Goal: Task Accomplishment & Management: Manage account settings

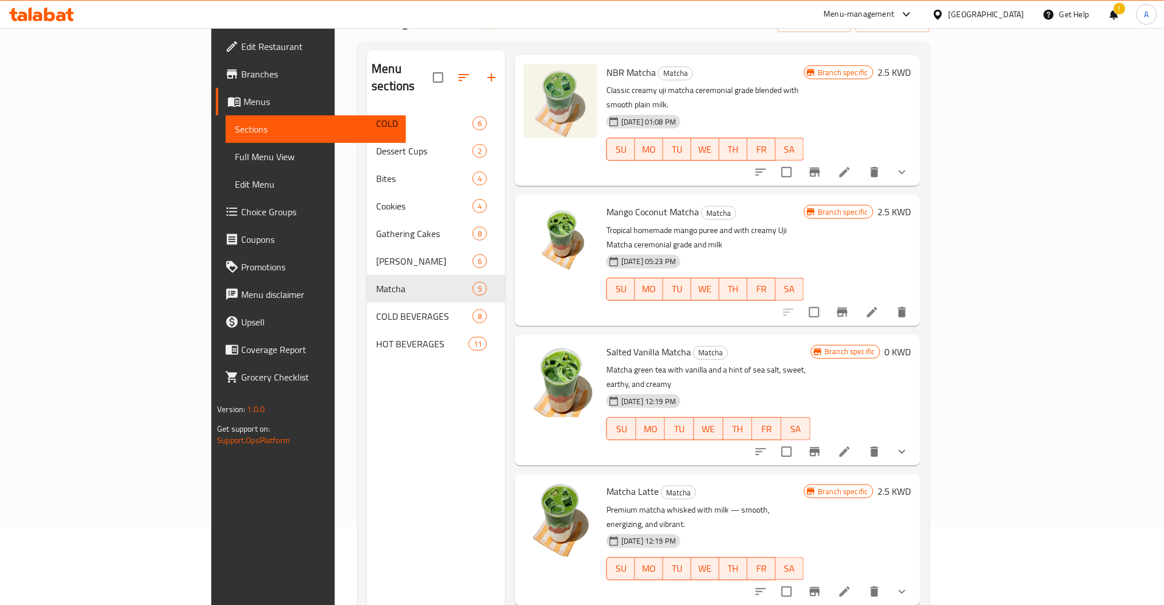
scroll to position [161, 0]
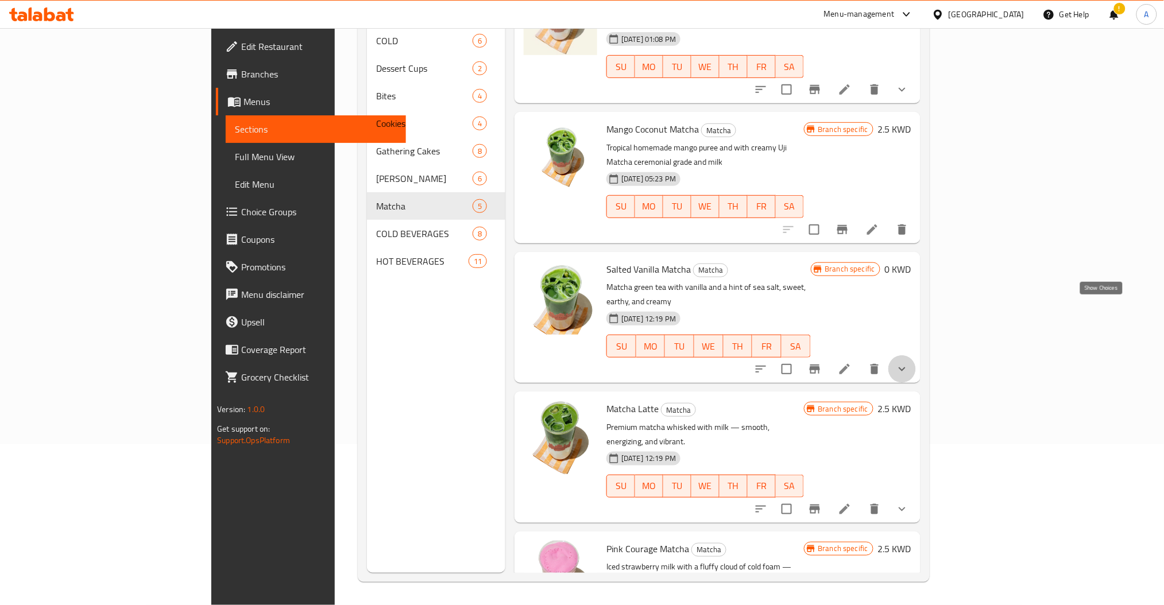
click at [909, 362] on icon "show more" at bounding box center [903, 369] width 14 height 14
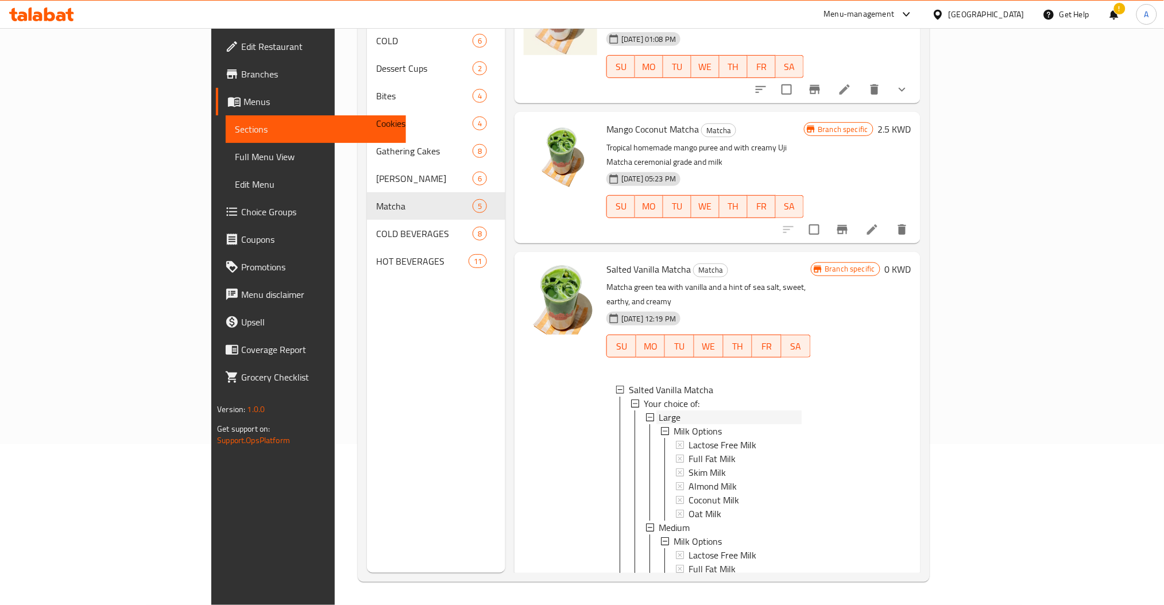
click at [659, 411] on div "Large" at bounding box center [730, 418] width 142 height 14
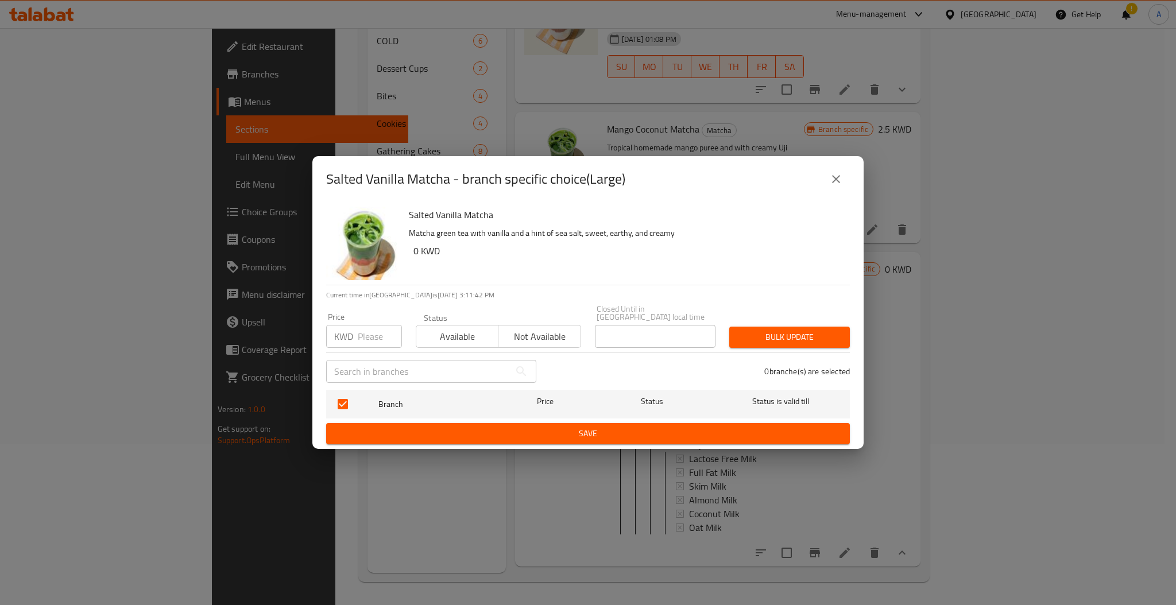
click at [842, 182] on icon "close" at bounding box center [837, 179] width 14 height 14
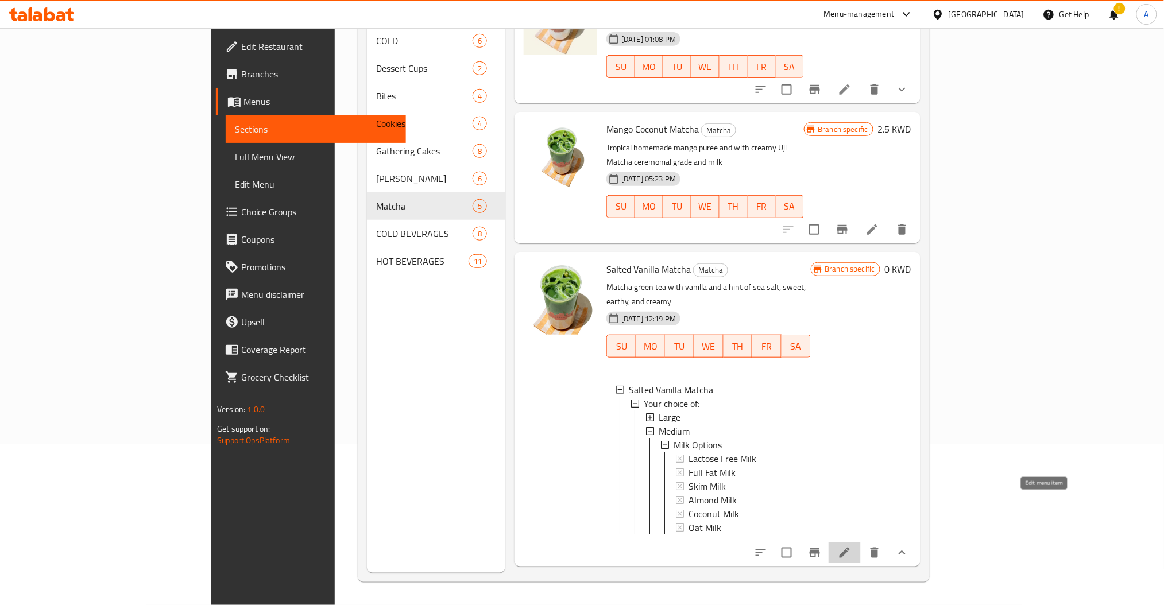
click at [852, 546] on icon at bounding box center [845, 553] width 14 height 14
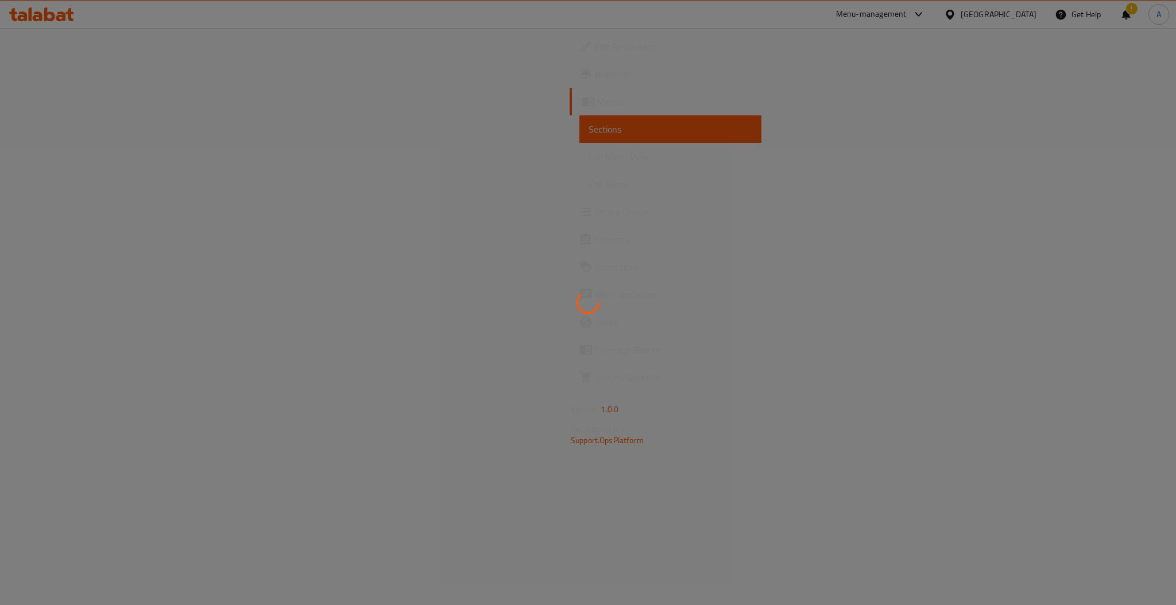
click at [981, 199] on div at bounding box center [588, 302] width 1176 height 605
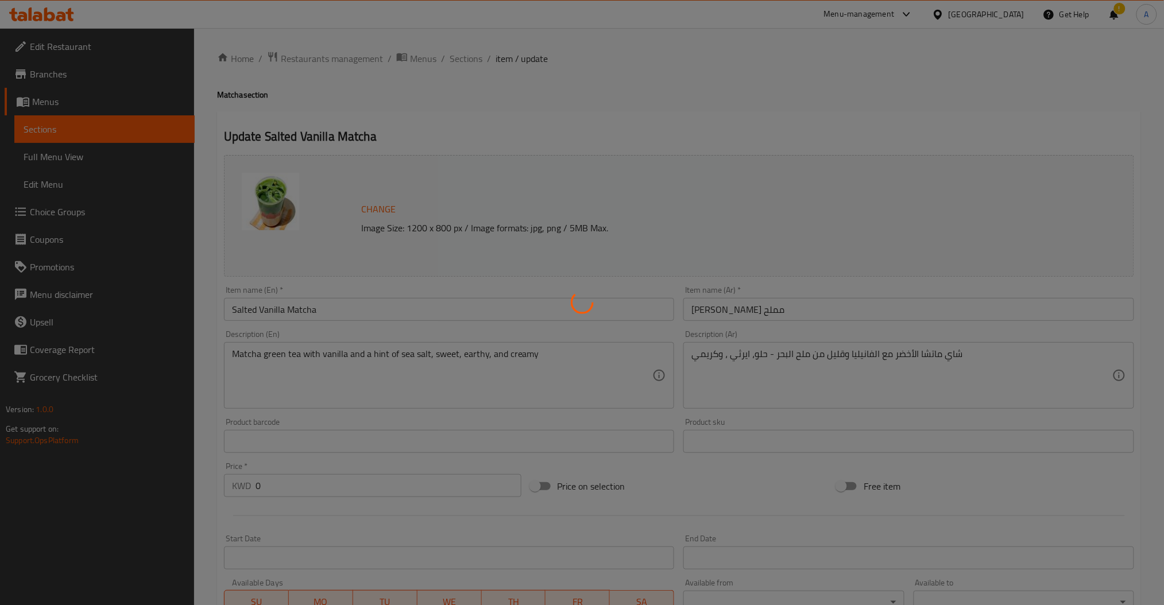
click at [330, 61] on div at bounding box center [582, 302] width 1164 height 605
type input "خيارات الحليب"
type input "1"
type input "خيارات الحليب"
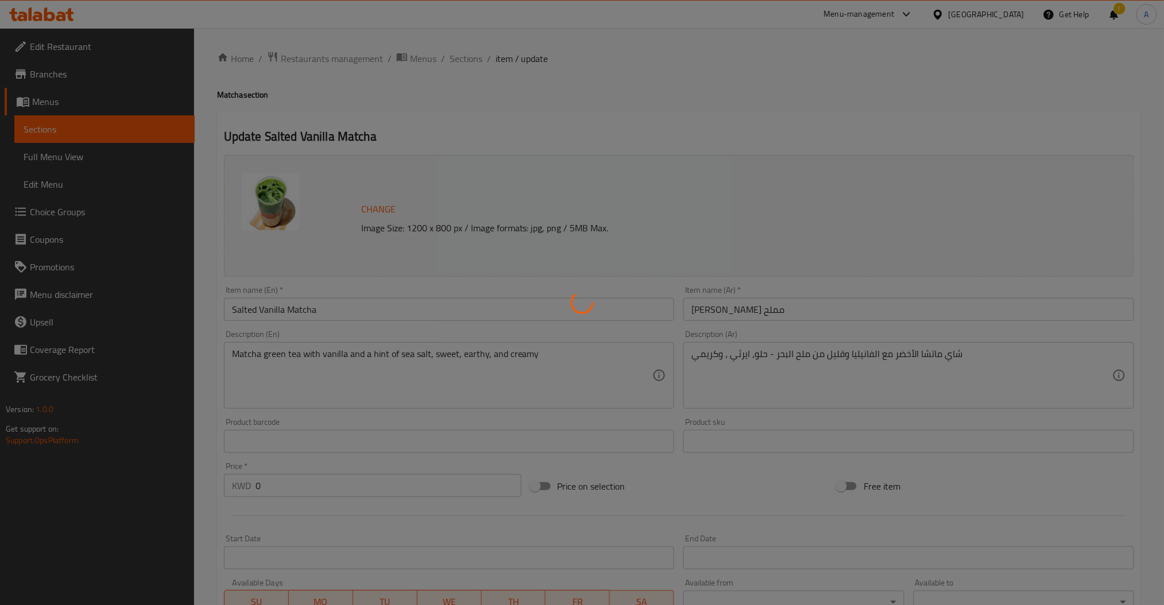
type input "1"
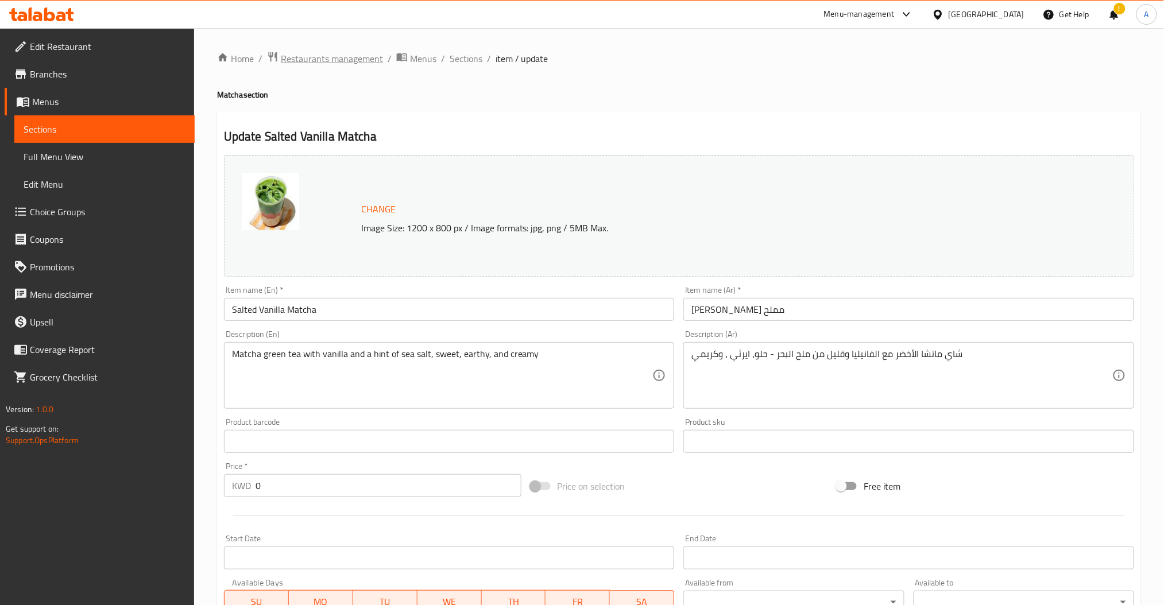
click at [304, 59] on span "Restaurants management" at bounding box center [332, 59] width 102 height 14
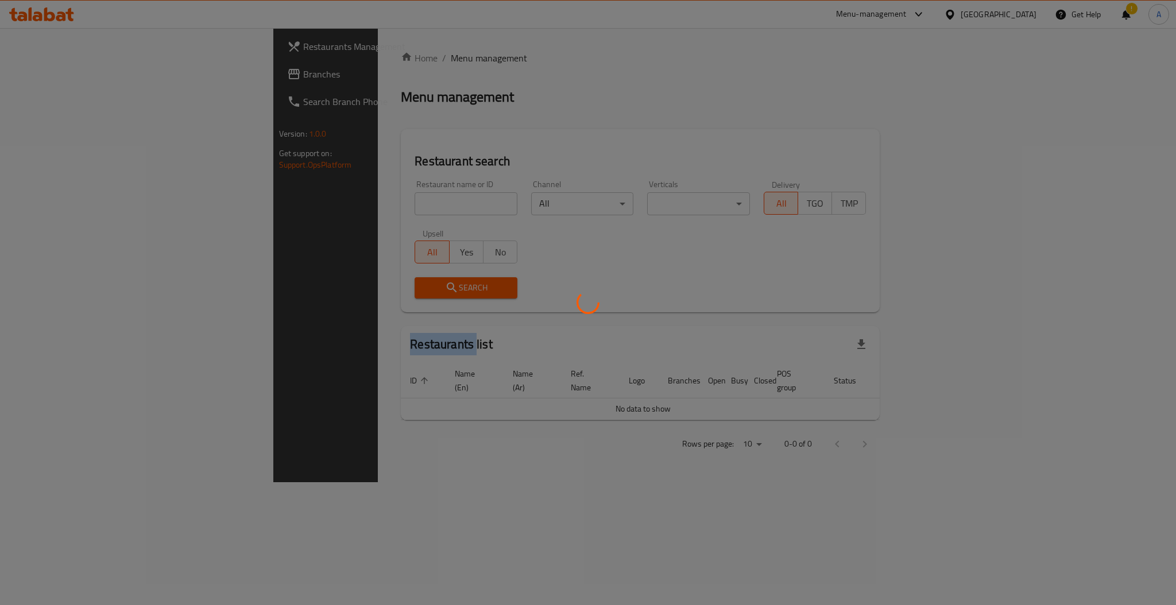
click at [304, 59] on div at bounding box center [588, 302] width 1176 height 605
click at [260, 211] on div at bounding box center [588, 302] width 1176 height 605
click at [270, 203] on div at bounding box center [588, 302] width 1176 height 605
click at [311, 202] on div at bounding box center [588, 302] width 1176 height 605
click at [383, 202] on div at bounding box center [588, 302] width 1176 height 605
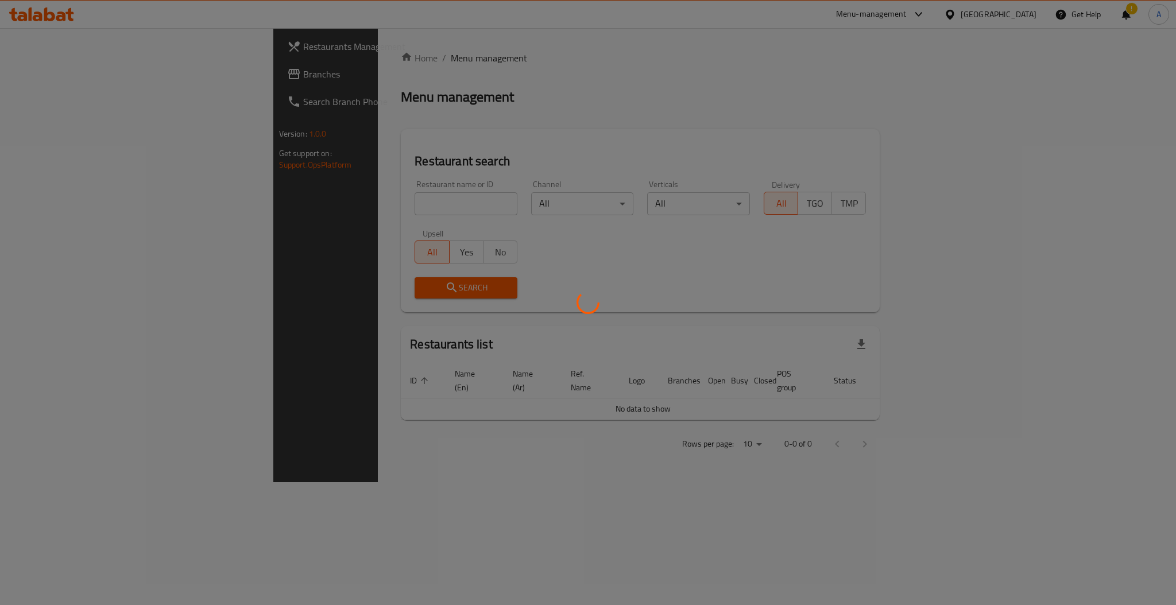
click at [499, 420] on div at bounding box center [588, 302] width 1176 height 605
click at [591, 538] on div at bounding box center [588, 302] width 1176 height 605
click at [942, 14] on div at bounding box center [588, 302] width 1176 height 605
click at [369, 128] on div at bounding box center [588, 302] width 1176 height 605
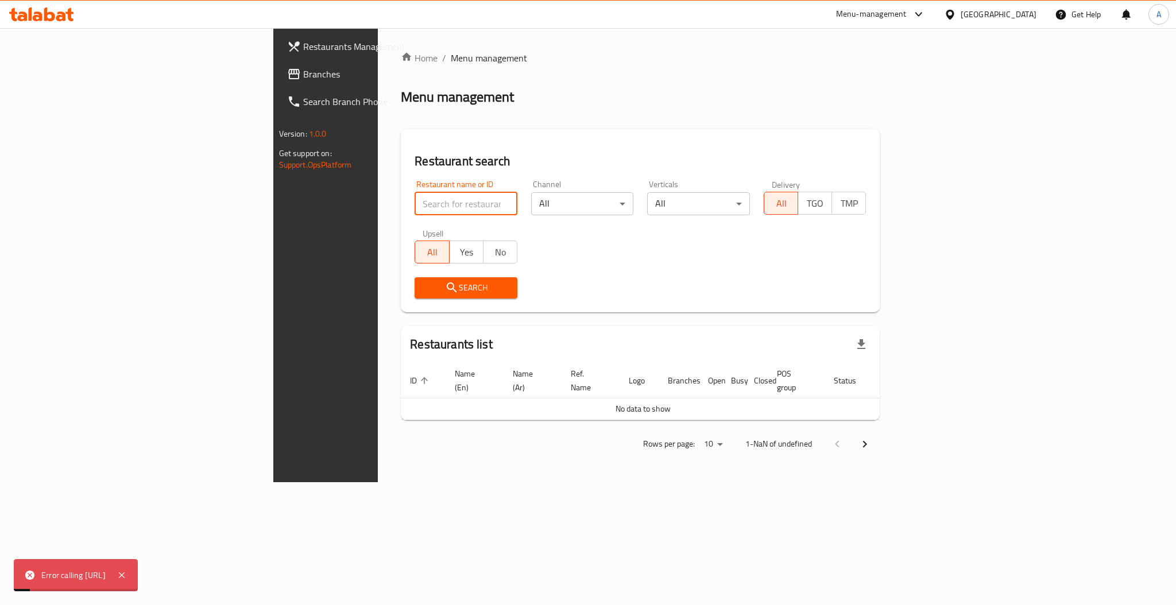
click at [415, 198] on input "search" at bounding box center [466, 203] width 103 height 23
type input "mana"
click button "Search" at bounding box center [466, 287] width 103 height 21
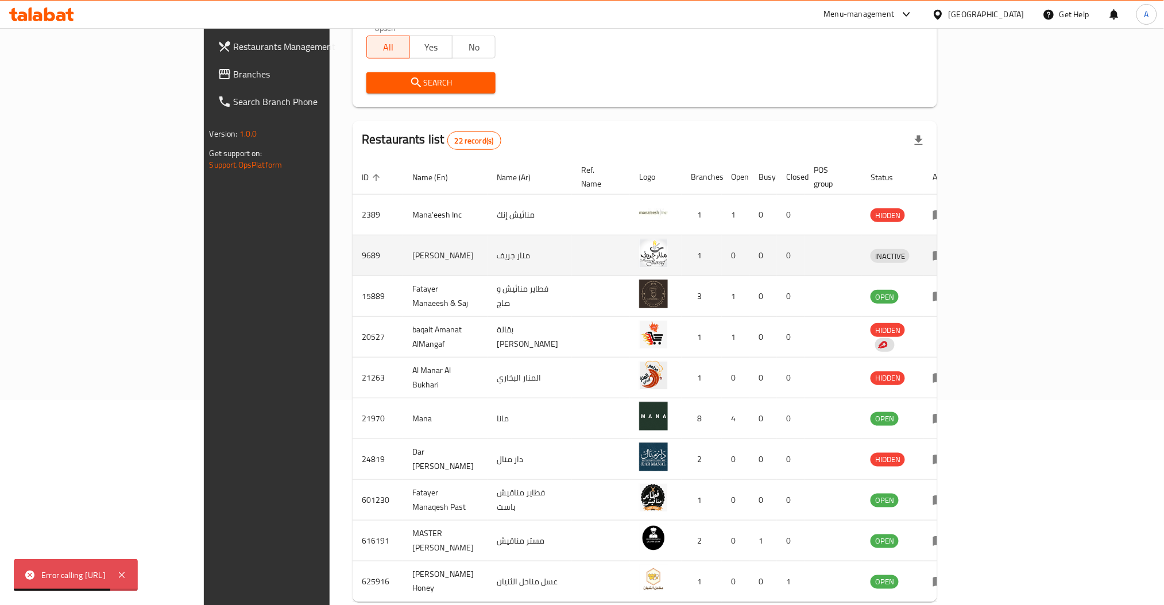
scroll to position [251, 0]
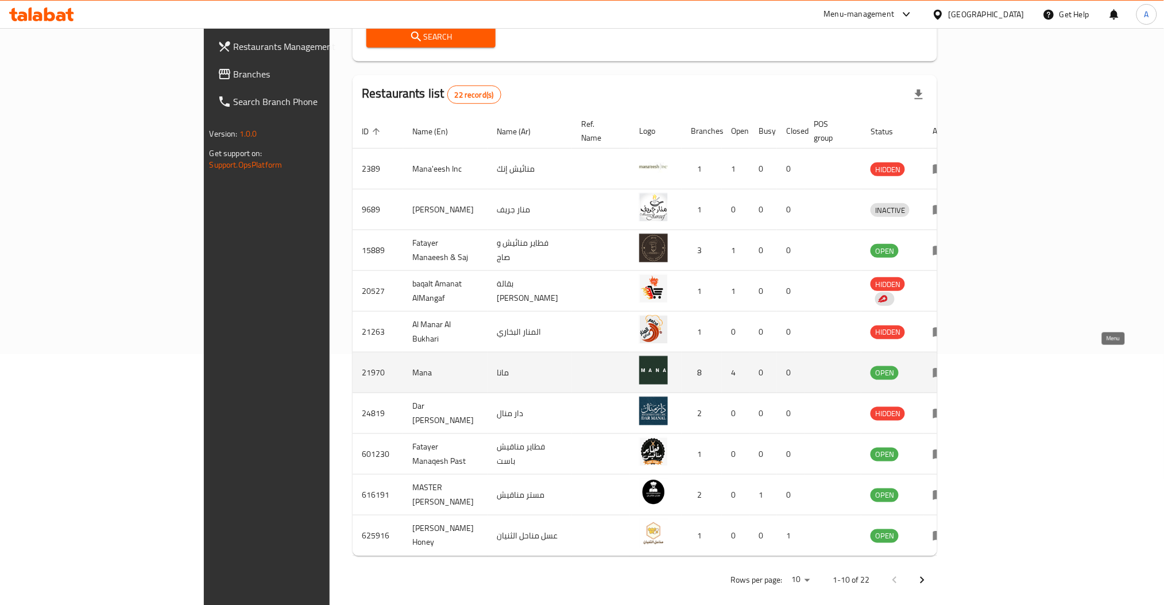
click at [944, 371] on icon "enhanced table" at bounding box center [942, 373] width 4 height 5
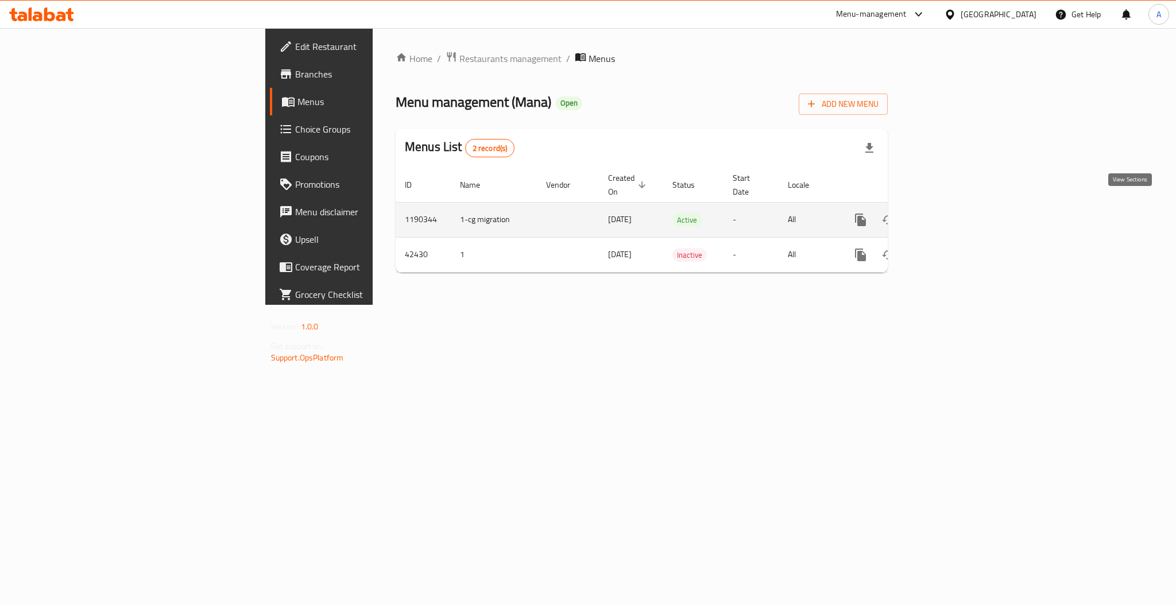
click at [951, 213] on icon "enhanced table" at bounding box center [944, 220] width 14 height 14
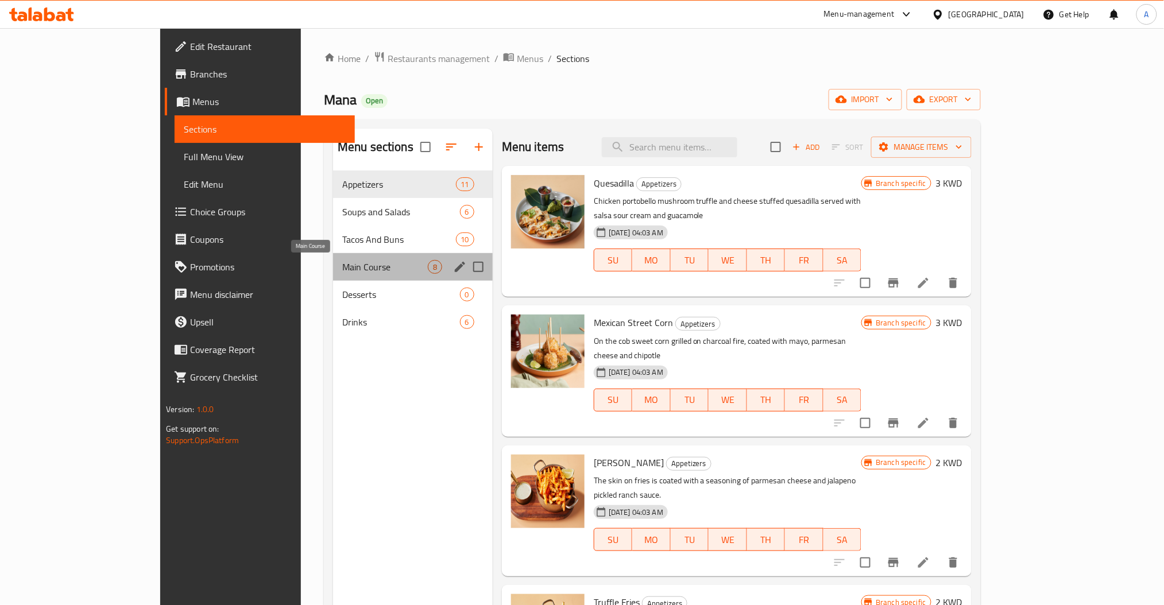
click at [342, 262] on span "Main Course" at bounding box center [385, 267] width 86 height 14
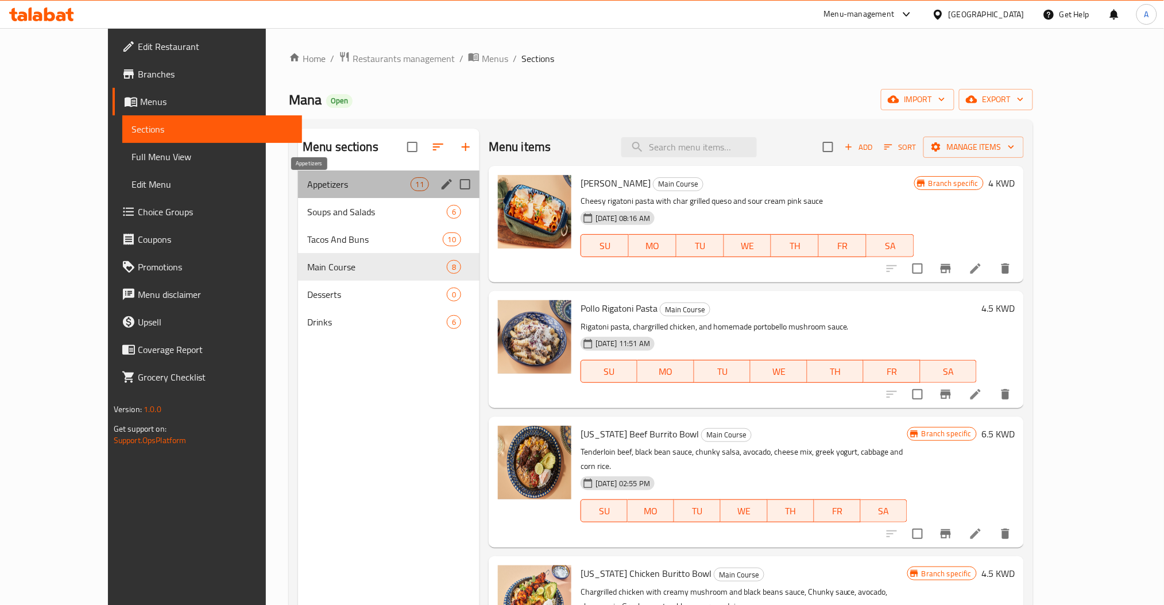
click at [307, 189] on span "Appetizers" at bounding box center [358, 185] width 103 height 14
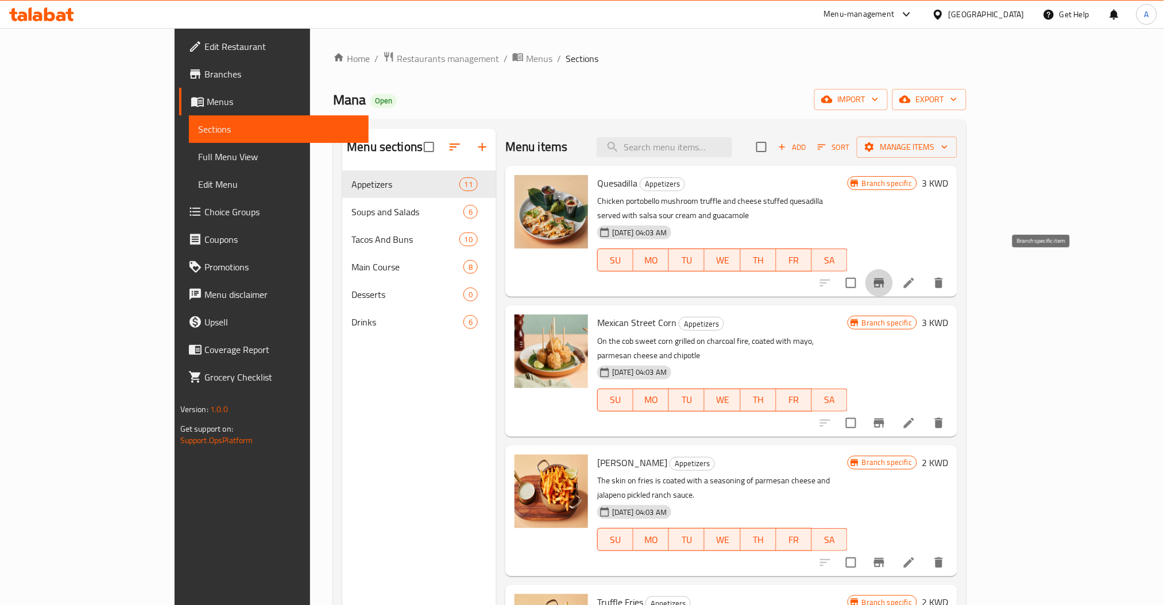
click at [893, 269] on button "Branch-specific-item" at bounding box center [880, 283] width 28 height 28
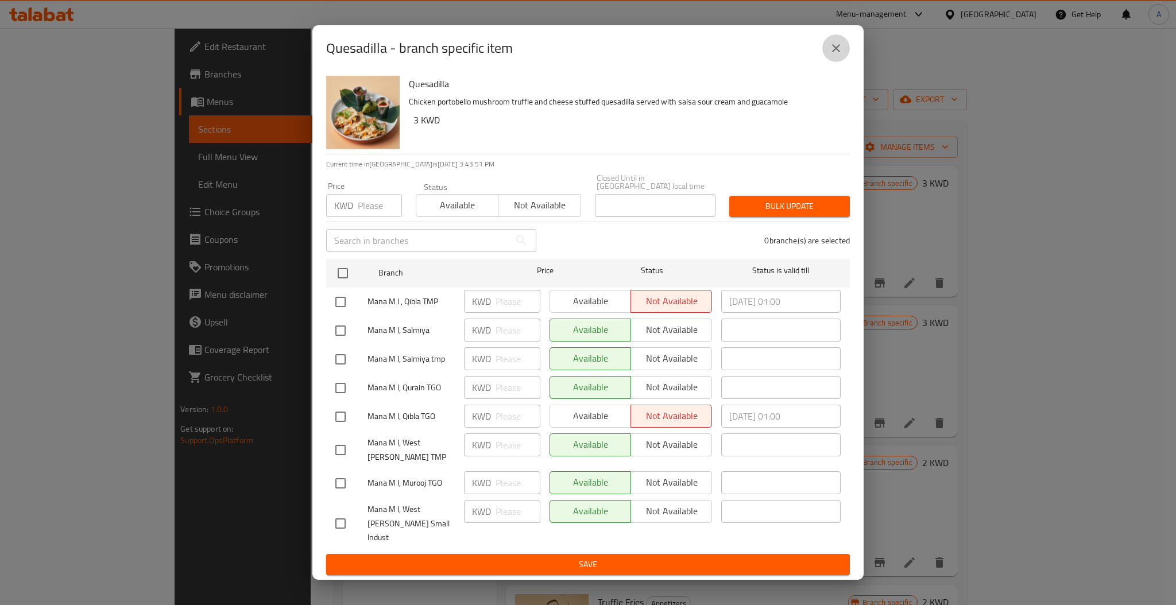
click at [835, 55] on icon "close" at bounding box center [837, 48] width 14 height 14
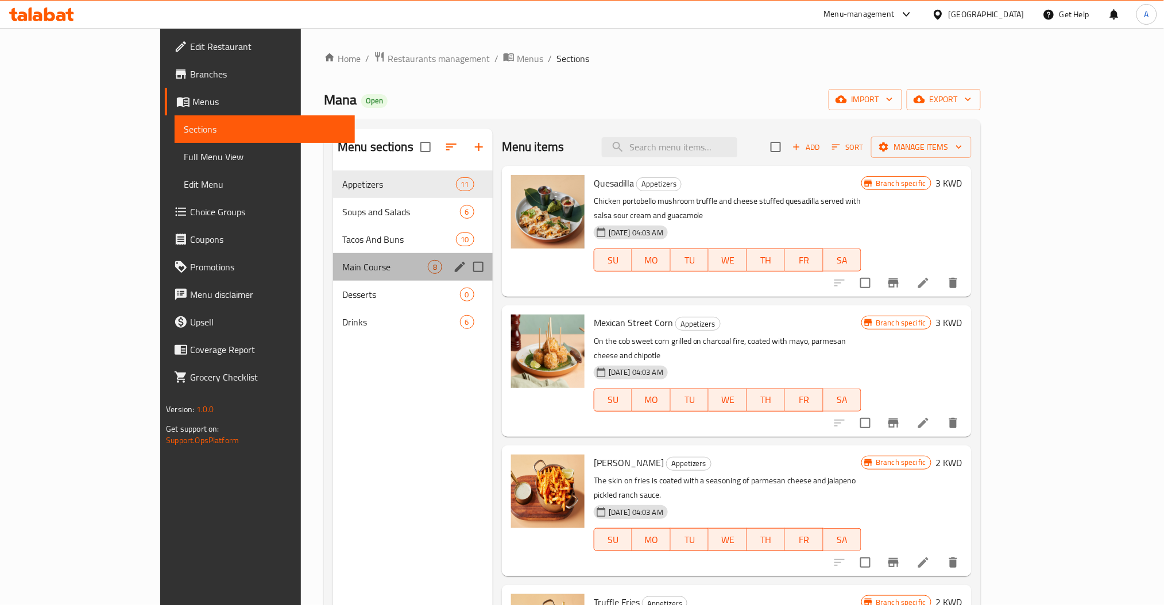
click at [333, 257] on div "Main Course 8" at bounding box center [413, 267] width 160 height 28
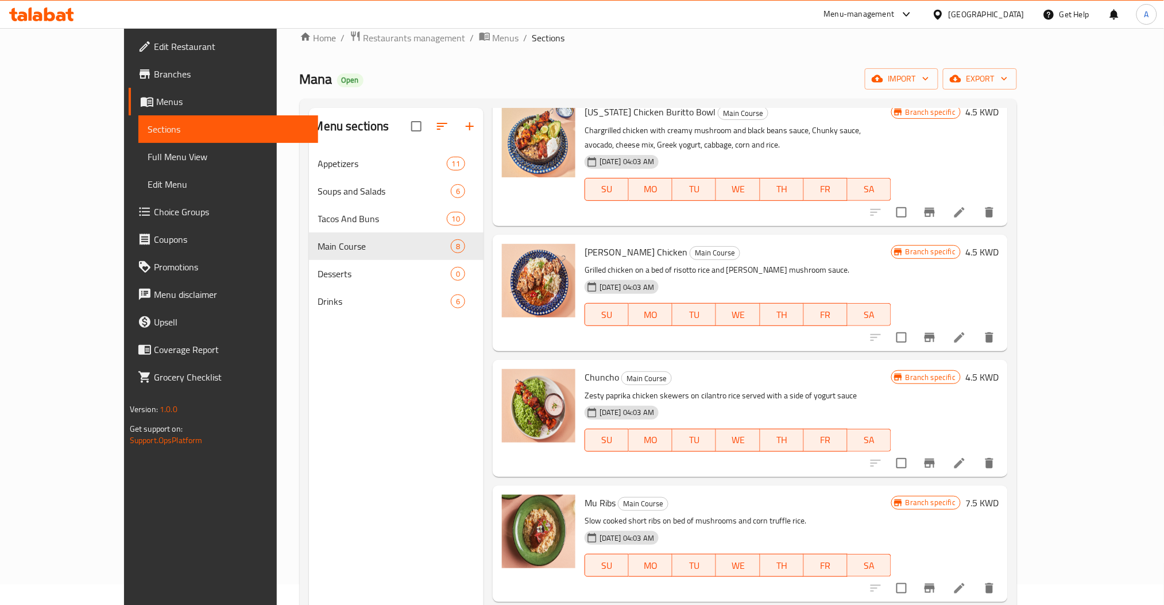
scroll to position [21, 0]
click at [935, 458] on icon "Branch-specific-item" at bounding box center [930, 462] width 10 height 9
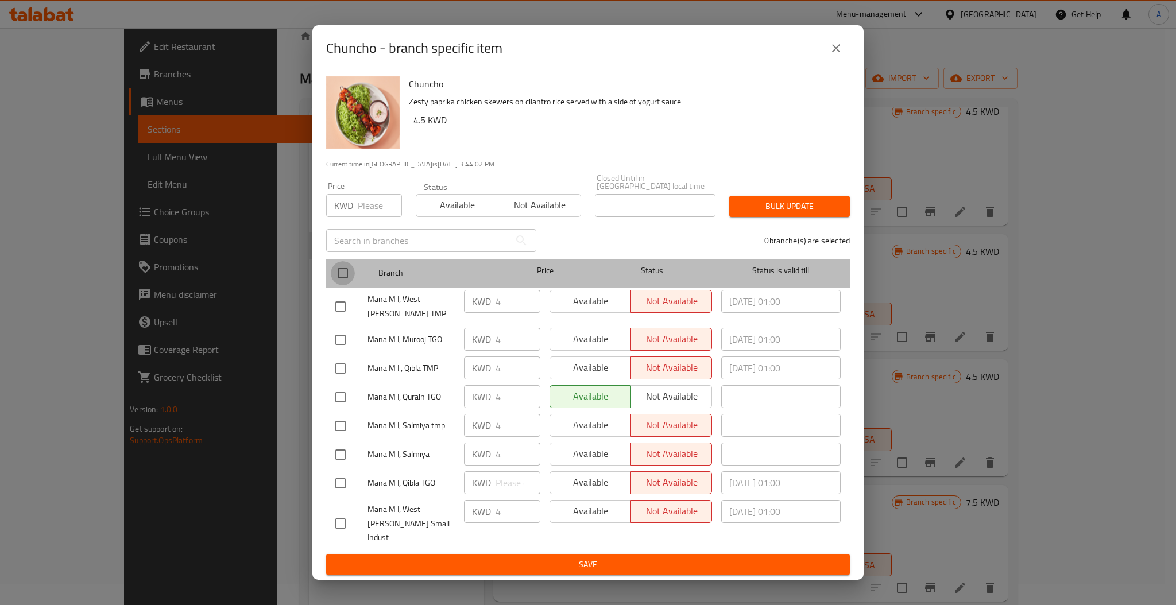
click at [351, 271] on input "checkbox" at bounding box center [343, 273] width 24 height 24
checkbox input "true"
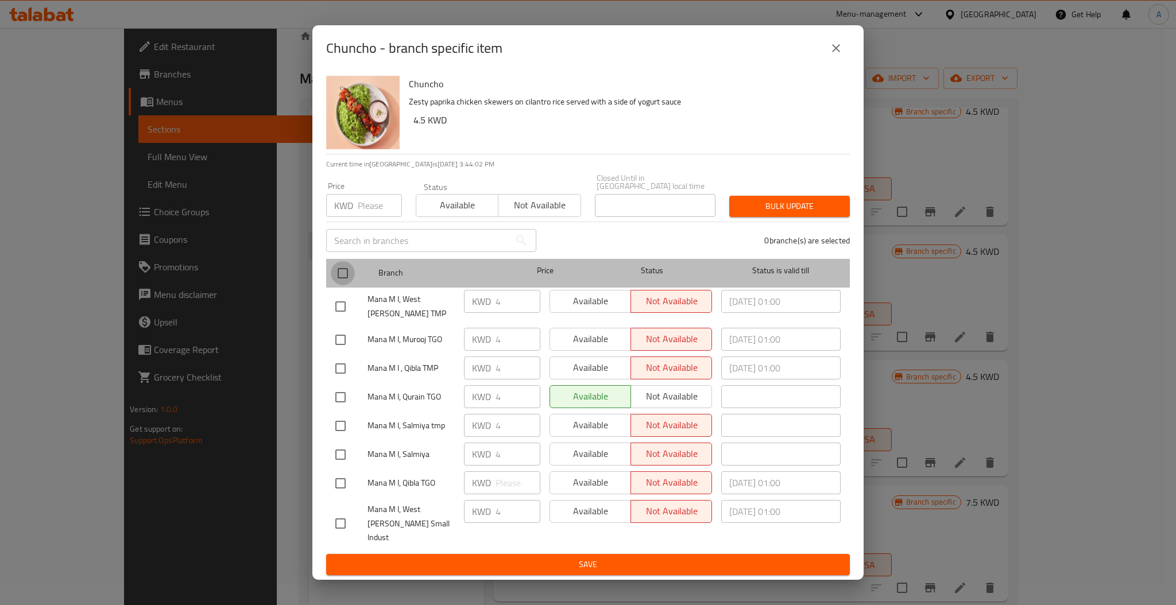
checkbox input "true"
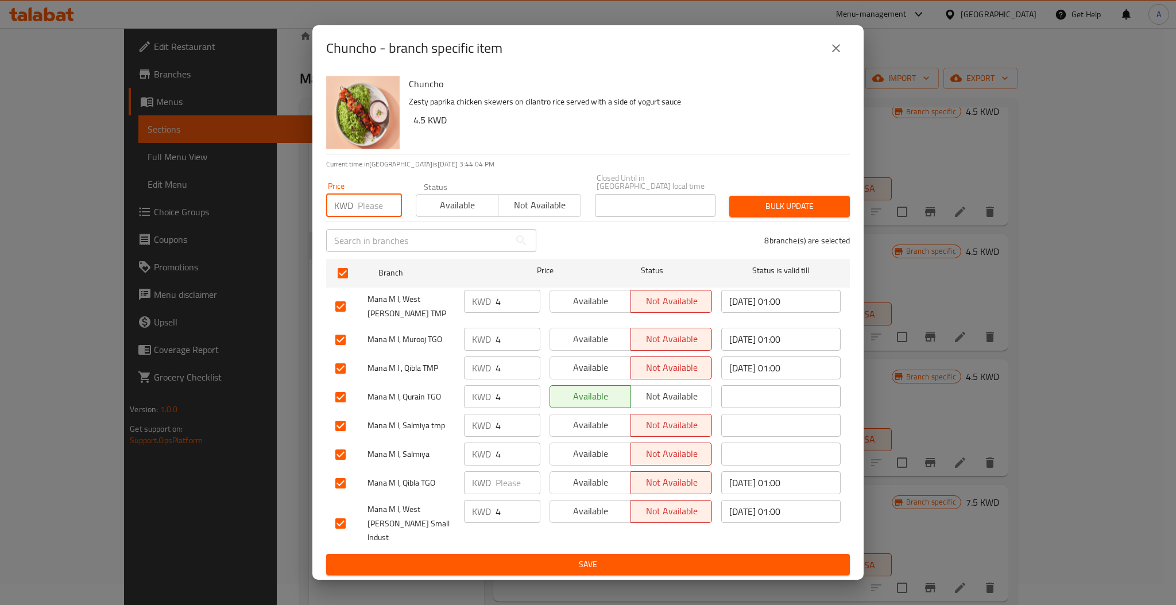
click at [374, 202] on input "number" at bounding box center [380, 205] width 44 height 23
type input "0"
click at [453, 206] on span "Available" at bounding box center [457, 205] width 73 height 17
click at [757, 202] on span "Bulk update" at bounding box center [790, 206] width 102 height 14
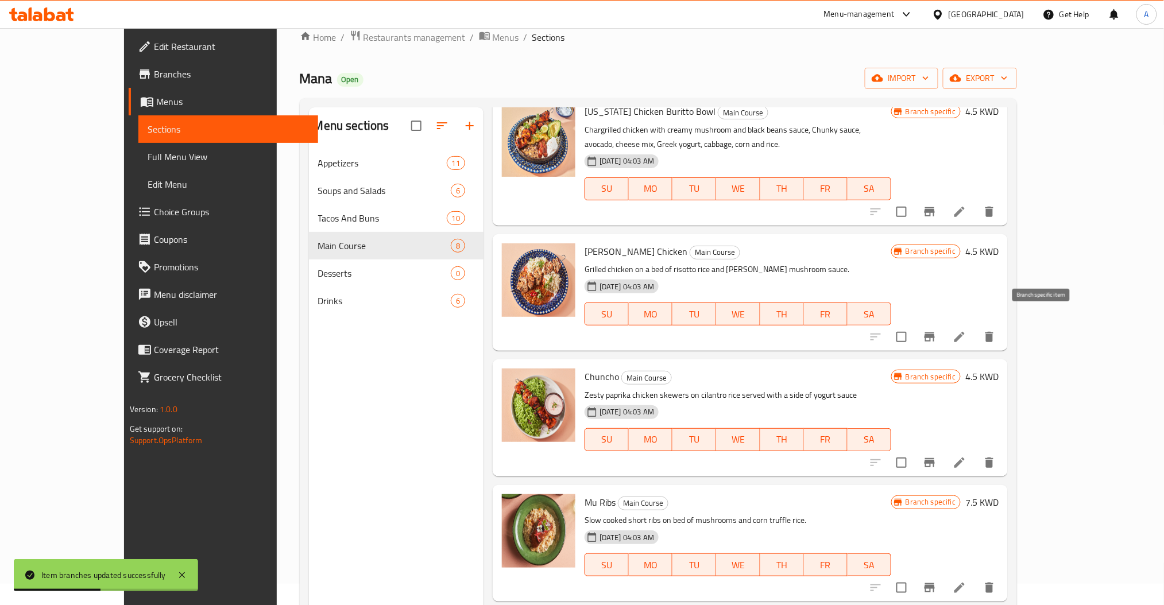
click at [937, 330] on icon "Branch-specific-item" at bounding box center [930, 337] width 14 height 14
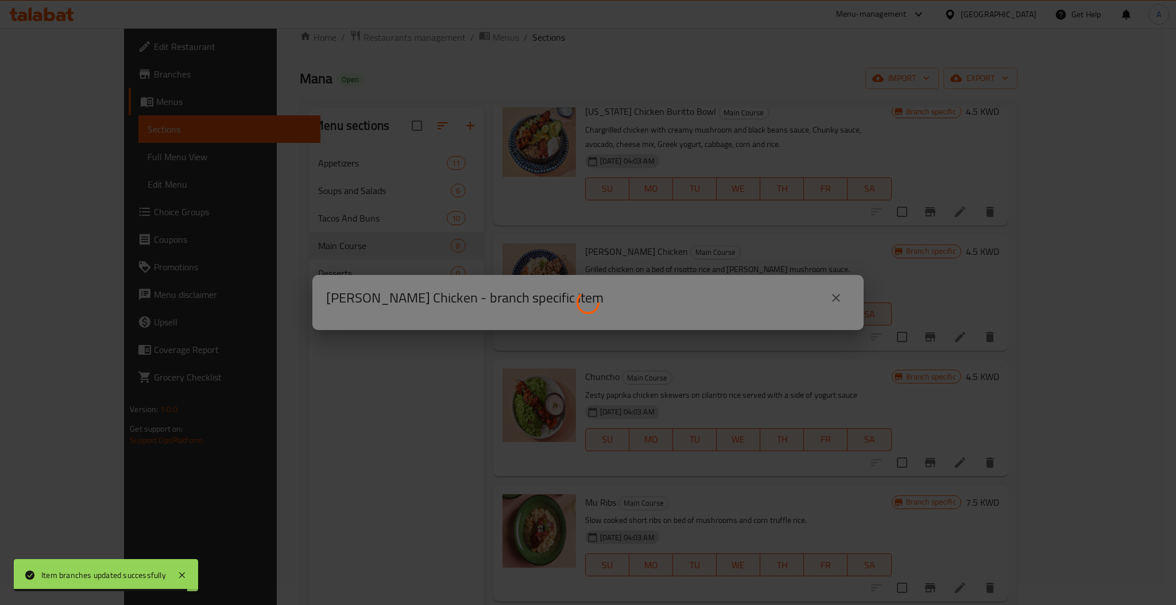
click at [327, 399] on div at bounding box center [588, 302] width 1176 height 605
drag, startPoint x: 775, startPoint y: 314, endPoint x: 768, endPoint y: 310, distance: 8.0
click at [768, 310] on div at bounding box center [588, 302] width 1176 height 605
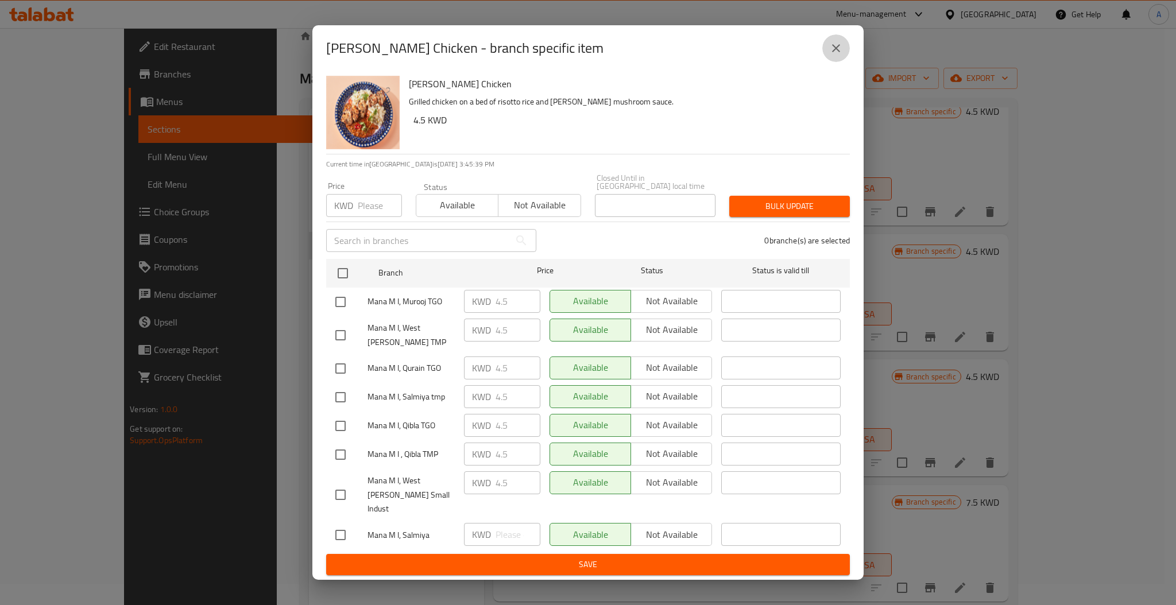
click at [836, 62] on button "close" at bounding box center [837, 48] width 28 height 28
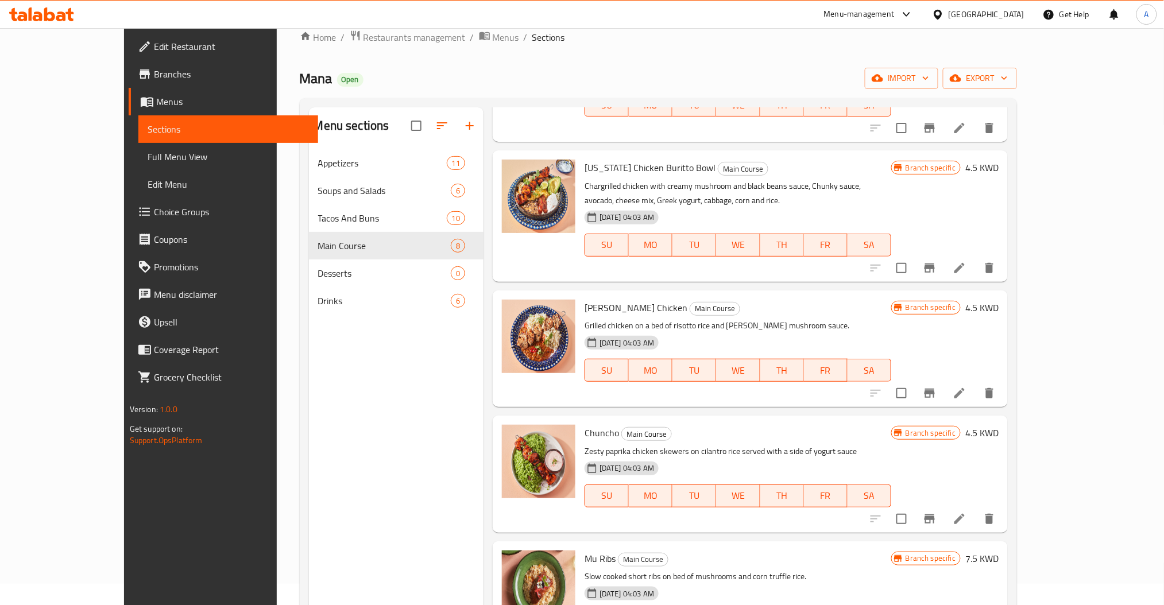
scroll to position [441, 0]
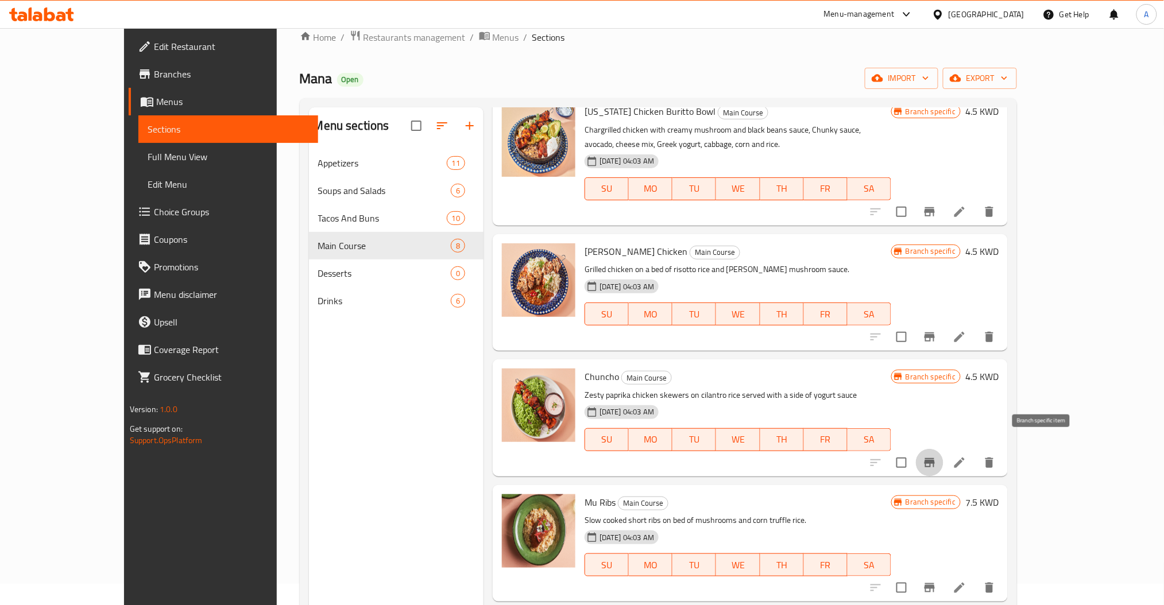
click at [935, 458] on icon "Branch-specific-item" at bounding box center [930, 462] width 10 height 9
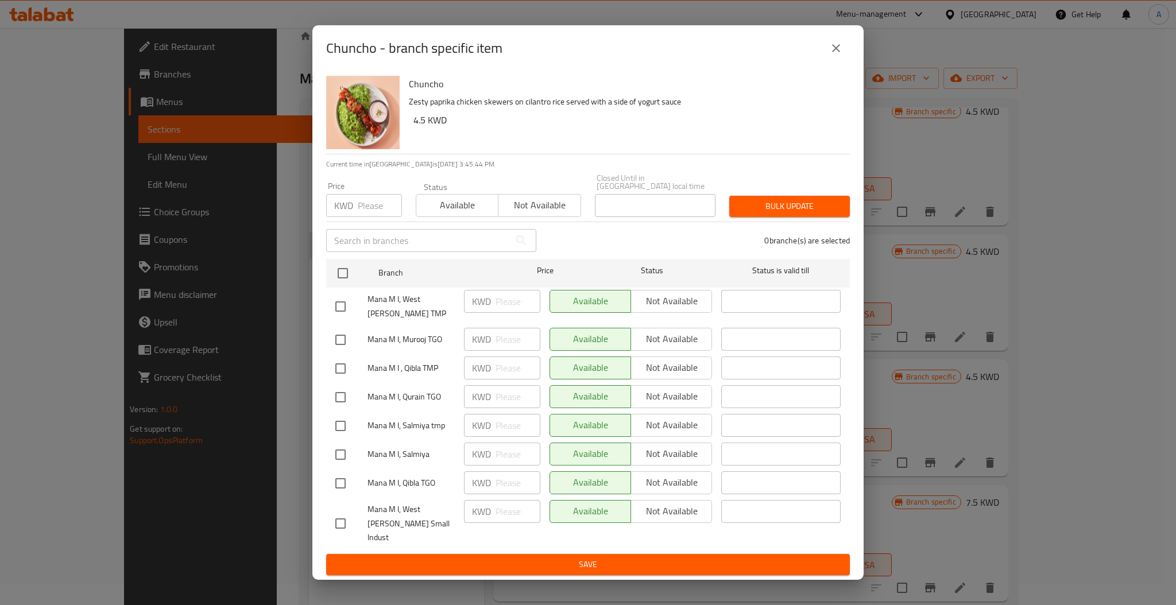
click at [840, 55] on icon "close" at bounding box center [837, 48] width 14 height 14
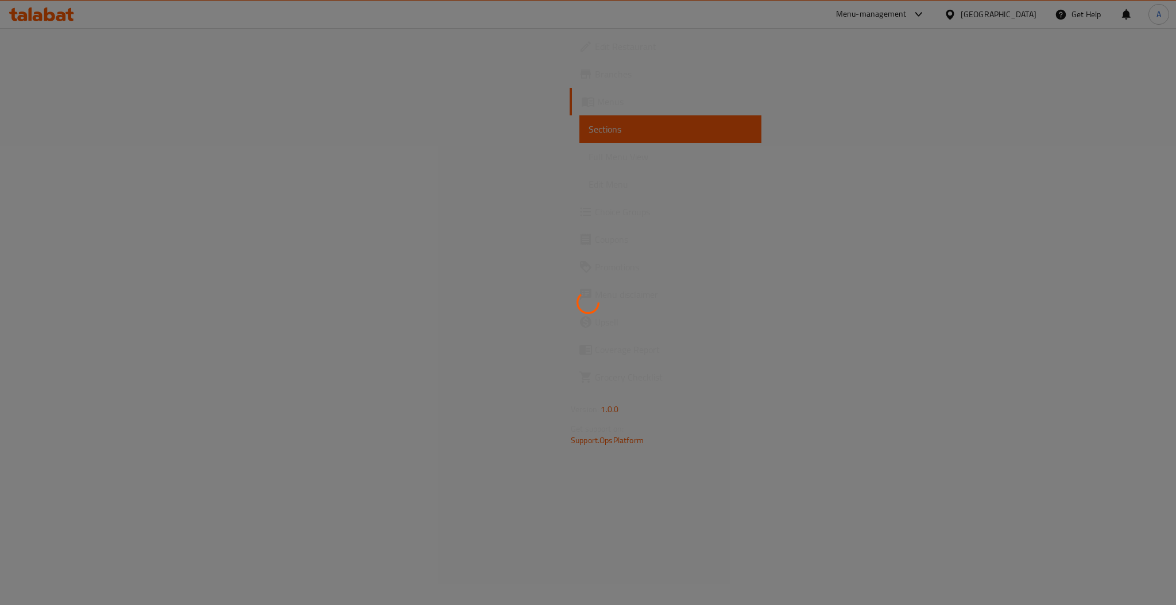
click at [552, 146] on div at bounding box center [588, 302] width 1176 height 605
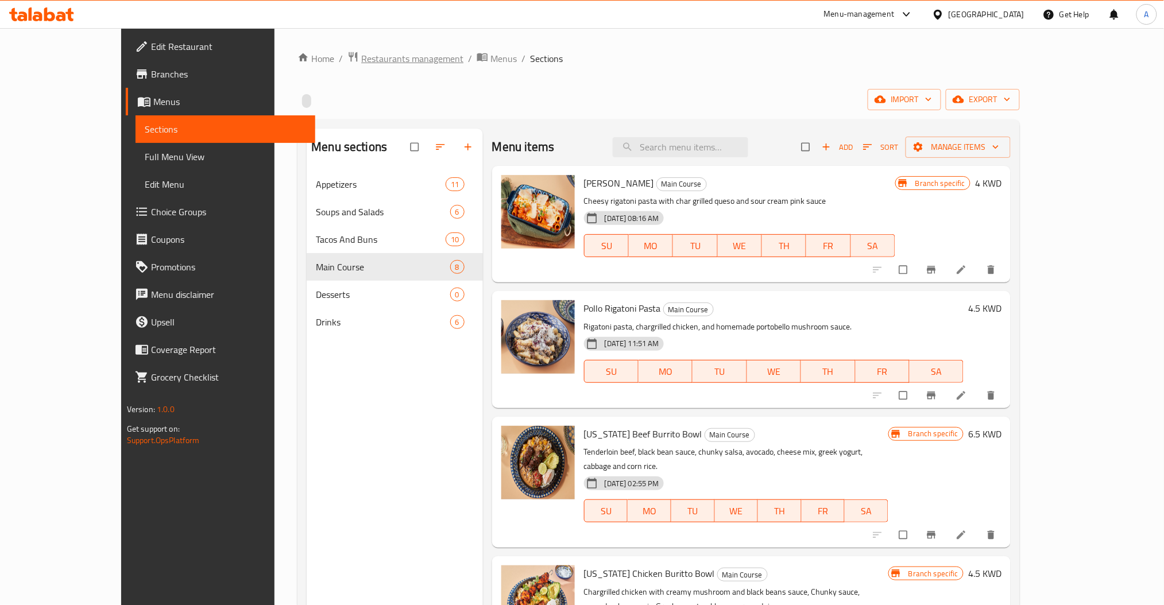
click at [361, 59] on span "Restaurants management" at bounding box center [412, 59] width 102 height 14
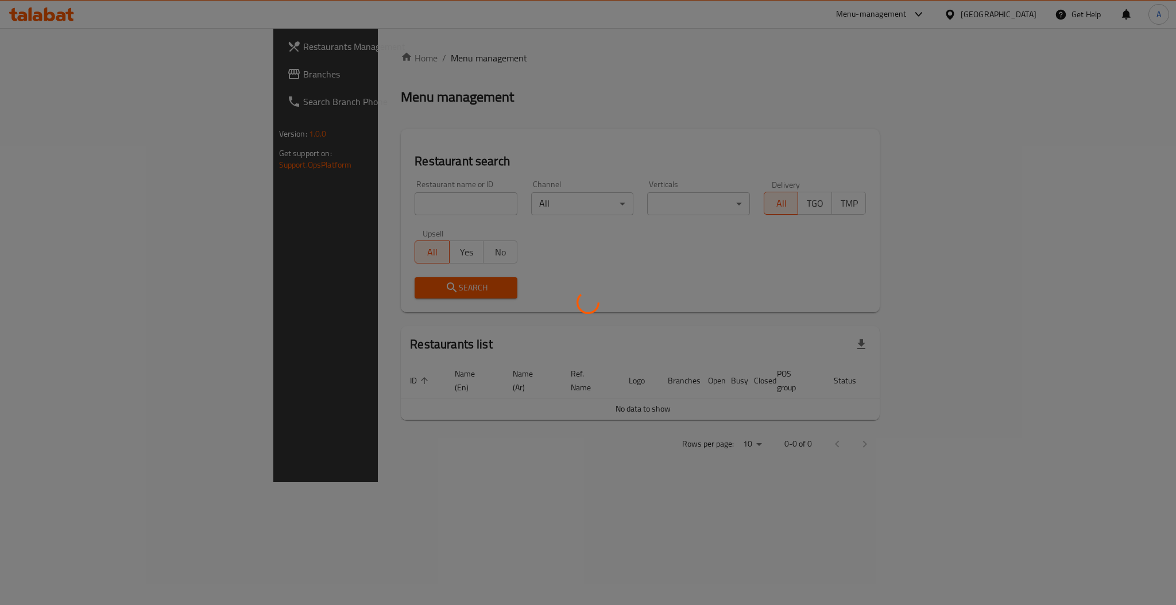
click at [291, 205] on div at bounding box center [588, 302] width 1176 height 605
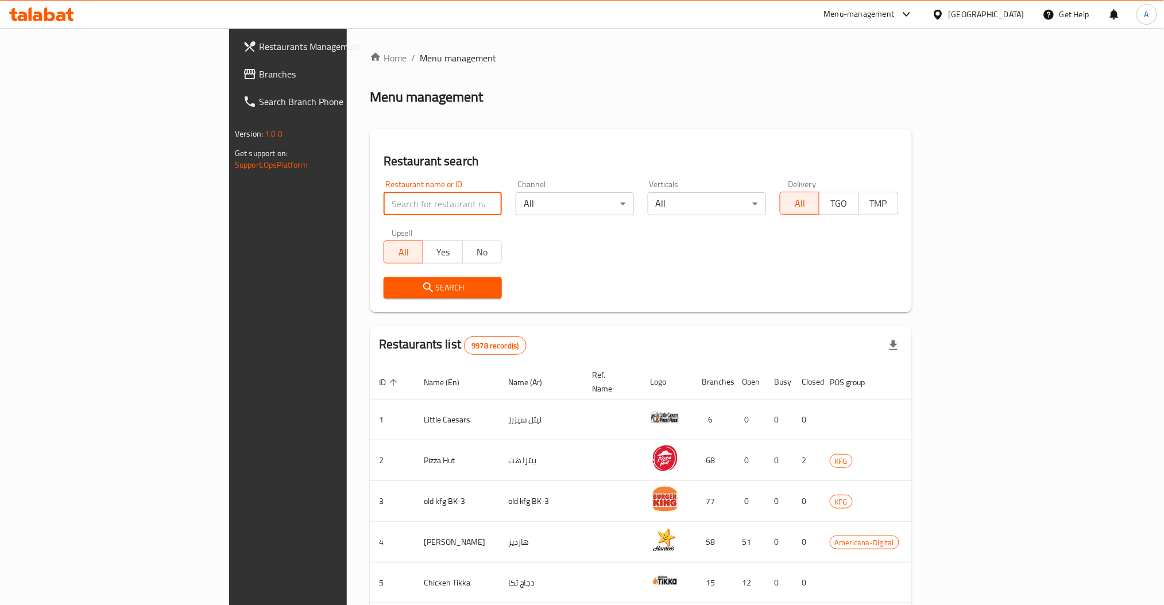
click at [384, 198] on input "search" at bounding box center [443, 203] width 118 height 23
paste input "643990"
type input "643990"
click button "Search" at bounding box center [443, 287] width 118 height 21
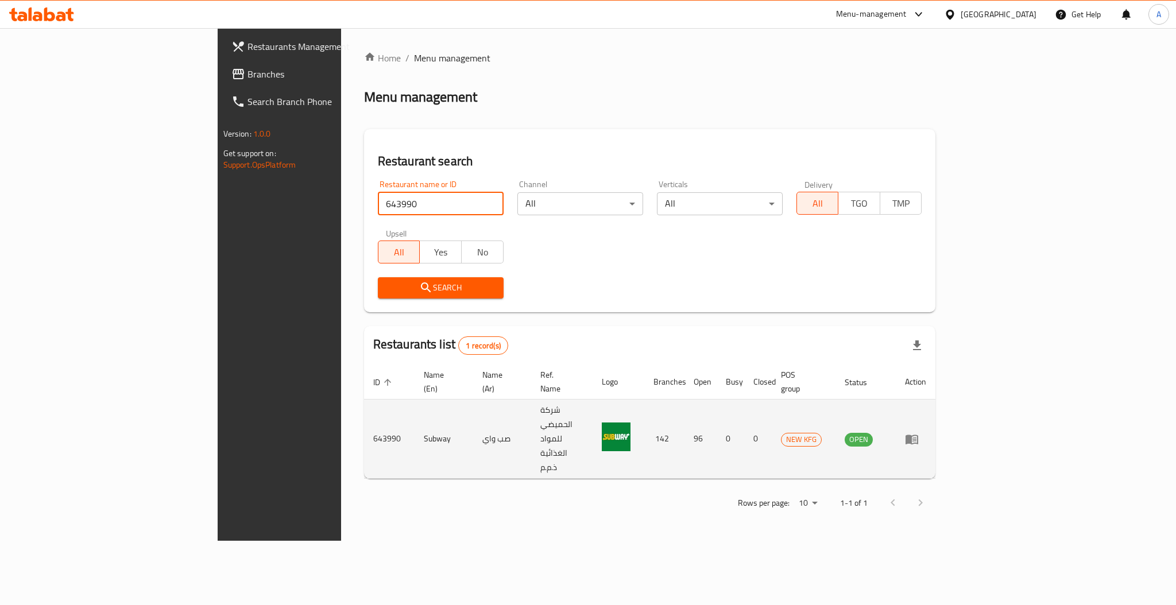
click at [919, 433] on icon "enhanced table" at bounding box center [912, 440] width 14 height 14
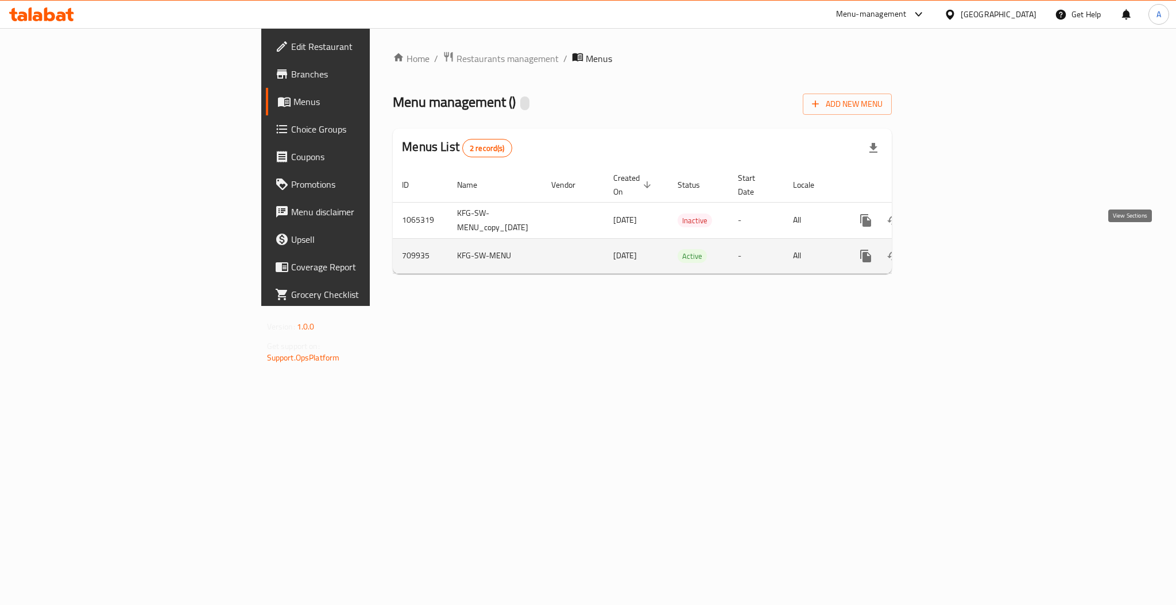
click at [963, 248] on link "enhanced table" at bounding box center [949, 256] width 28 height 28
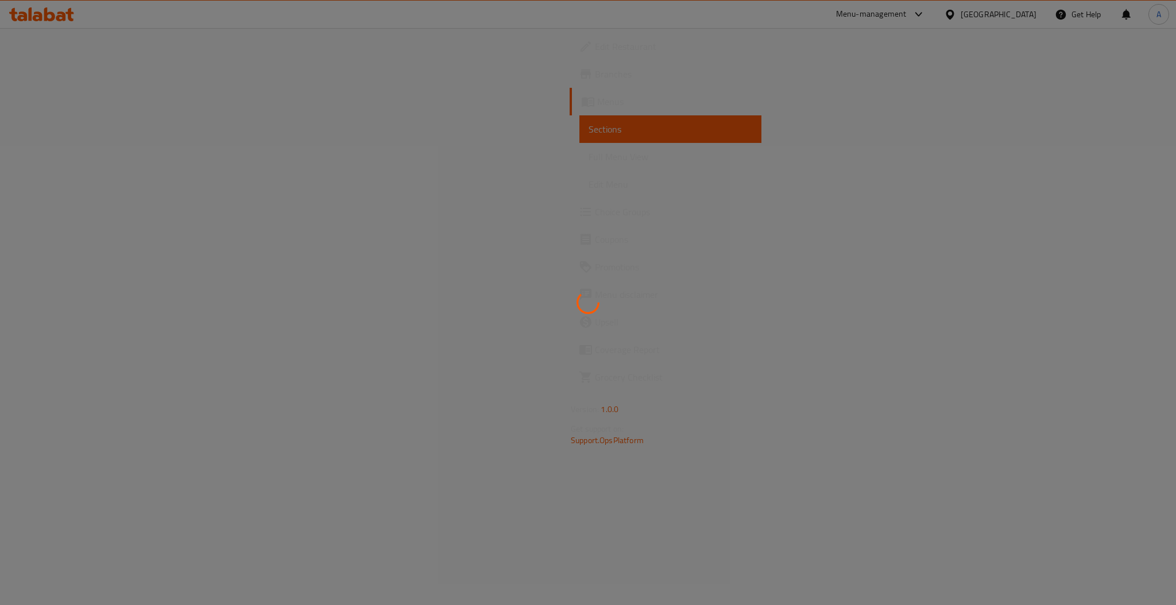
click at [1102, 197] on div at bounding box center [588, 302] width 1176 height 605
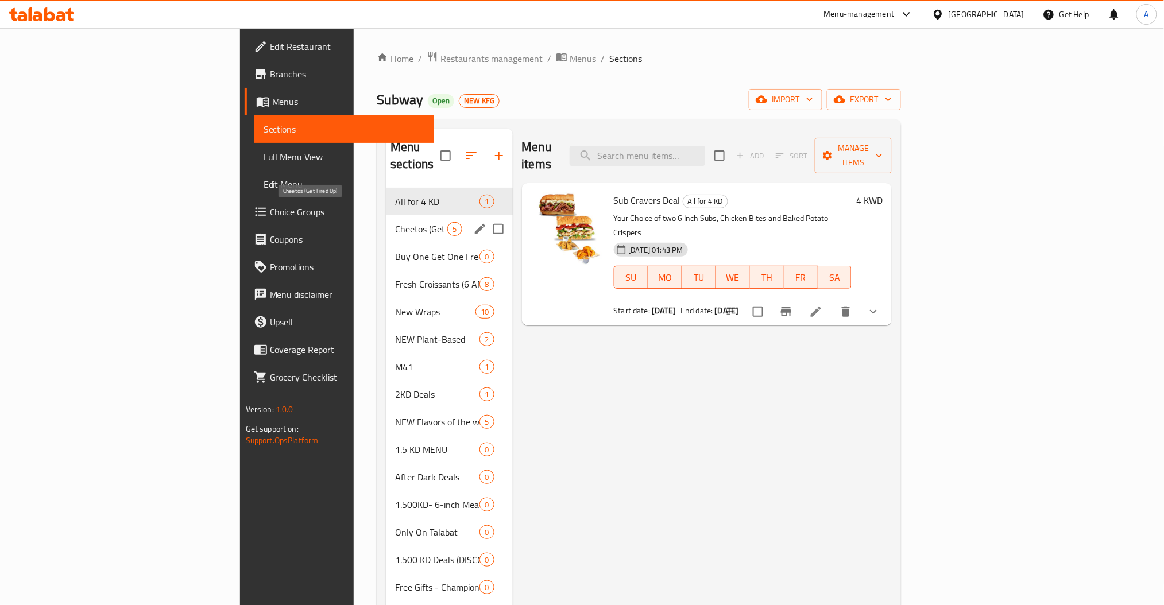
click at [395, 222] on span "Cheetos (Get Fired Up)" at bounding box center [421, 229] width 52 height 14
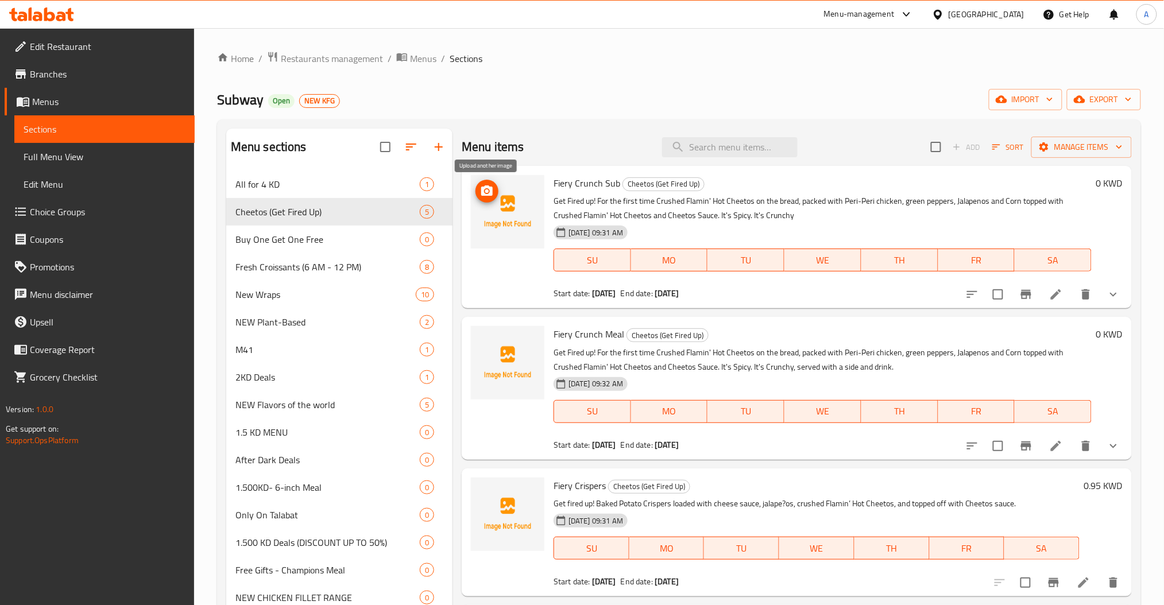
click at [492, 201] on button "upload picture" at bounding box center [487, 191] width 23 height 23
click at [485, 345] on icon "upload picture" at bounding box center [487, 342] width 14 height 14
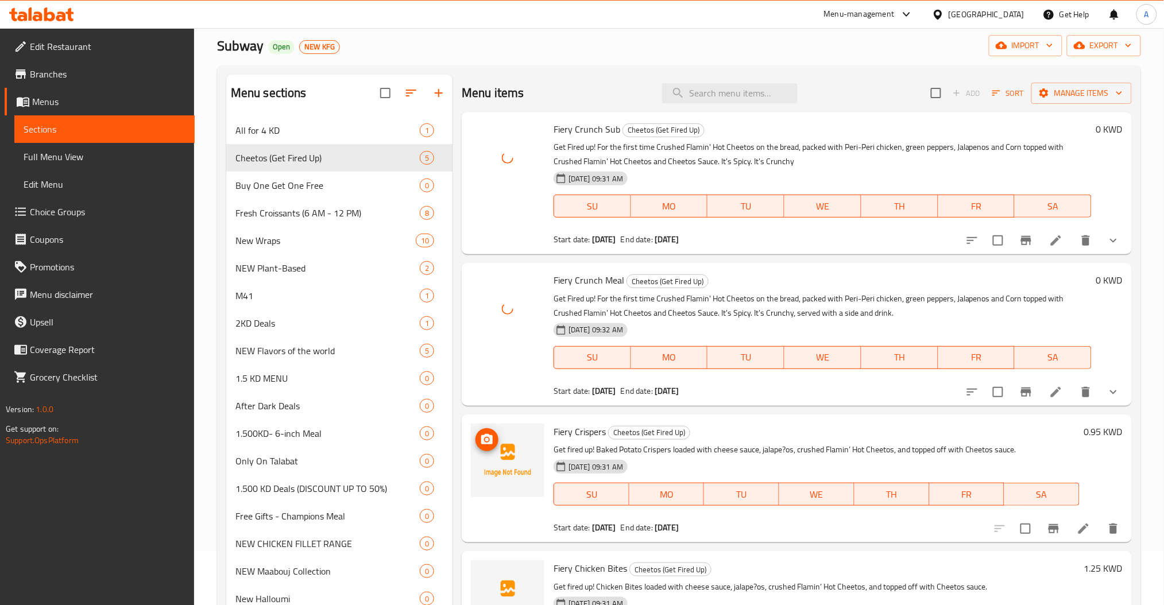
scroll to position [55, 0]
click at [487, 438] on circle "upload picture" at bounding box center [486, 438] width 3 height 3
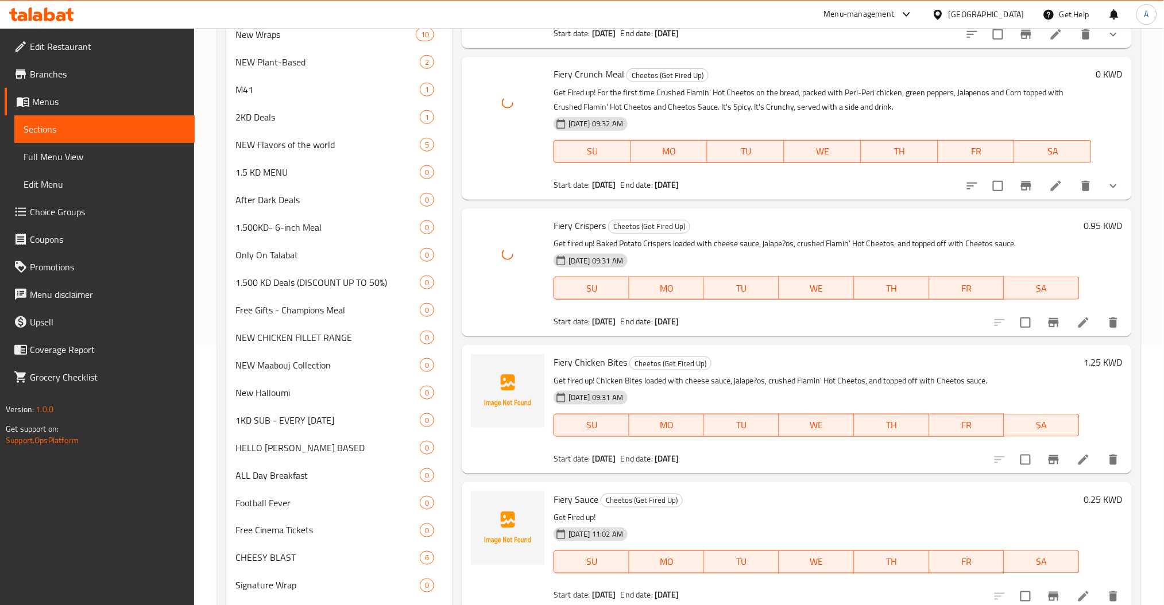
scroll to position [263, 0]
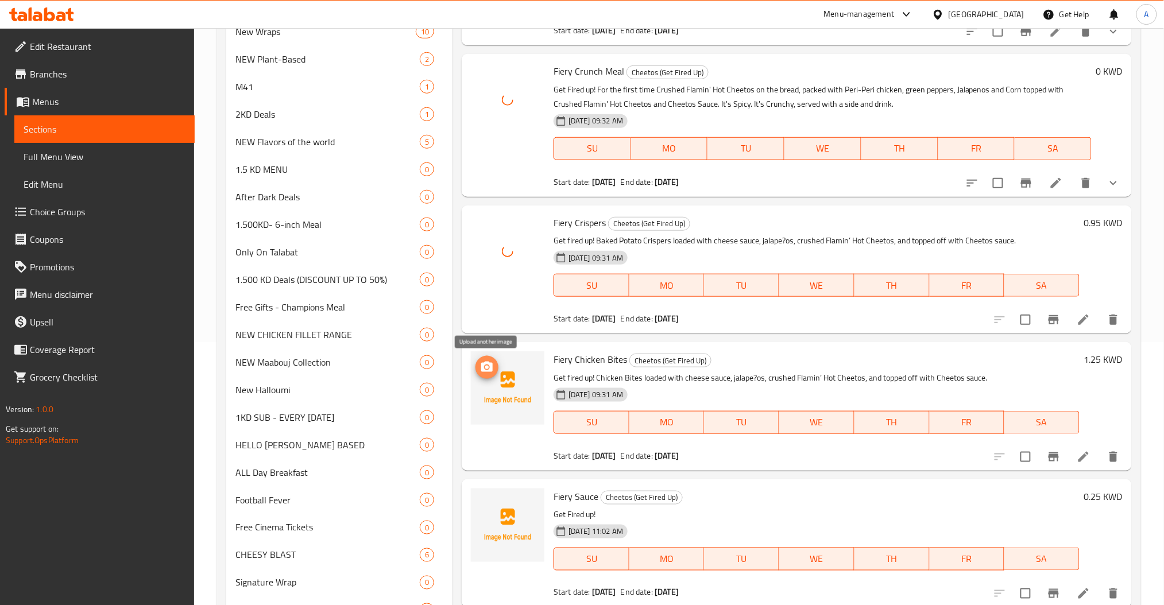
click at [495, 367] on span "upload picture" at bounding box center [487, 368] width 23 height 14
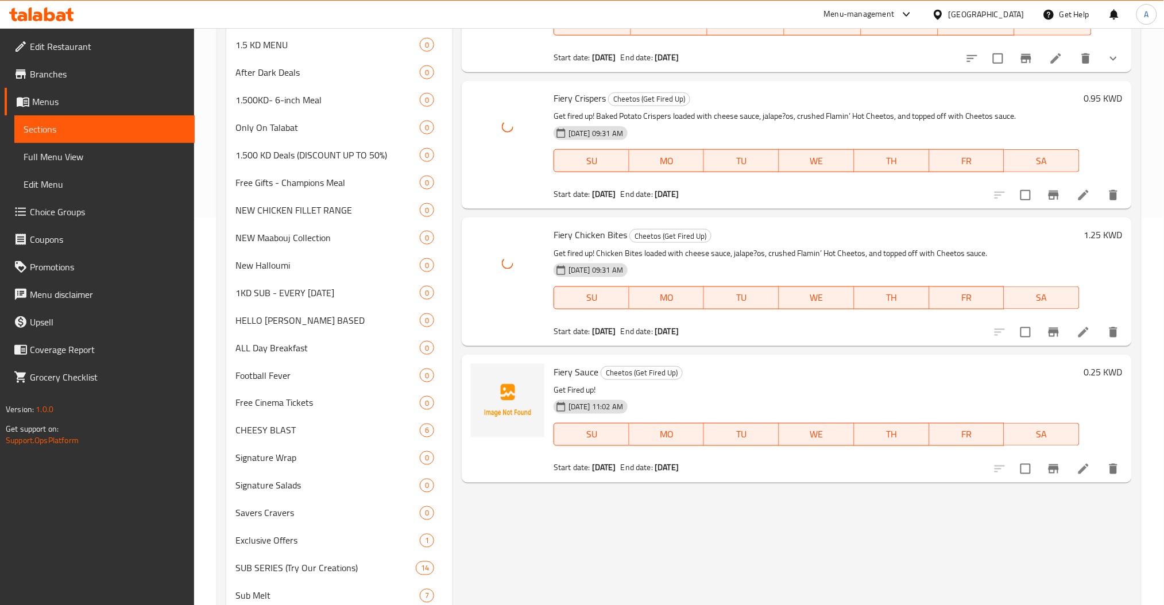
scroll to position [389, 0]
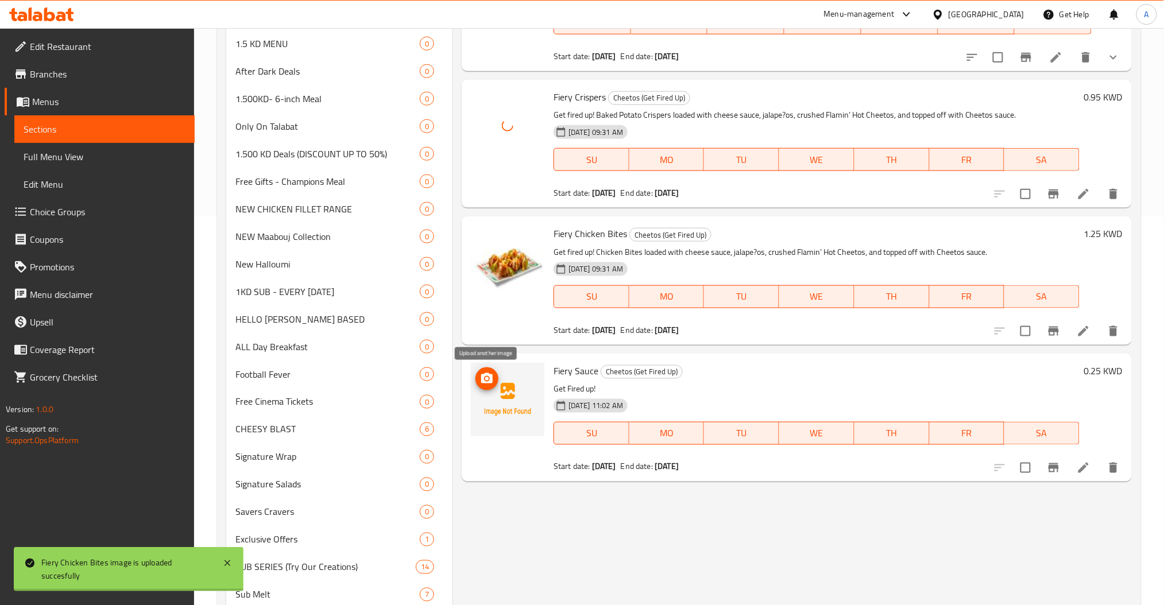
click at [481, 377] on icon "upload picture" at bounding box center [487, 379] width 14 height 14
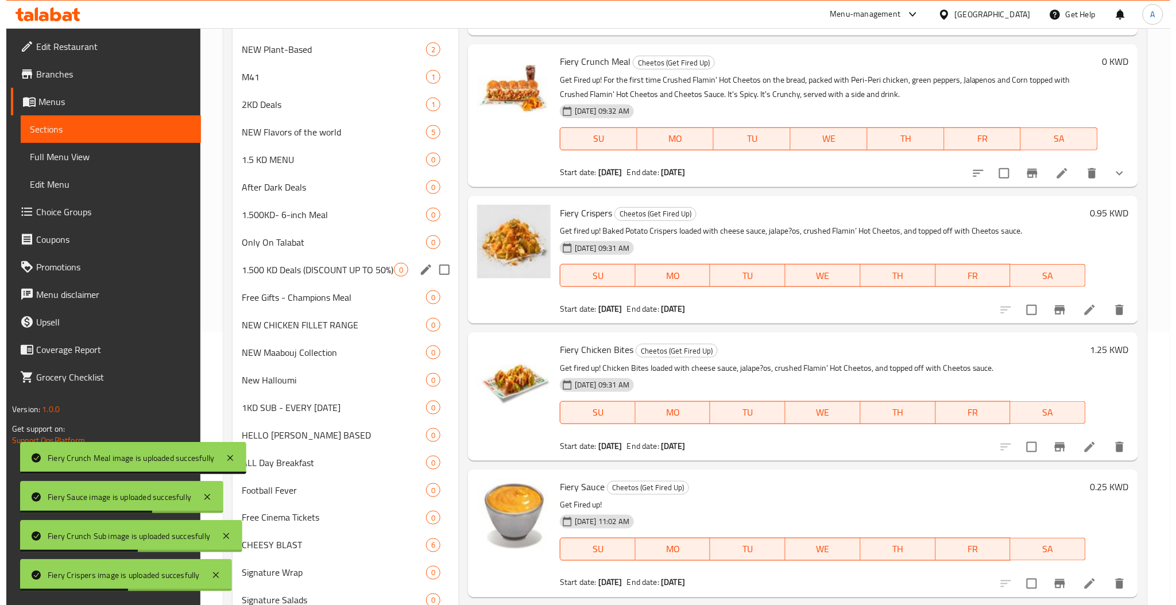
scroll to position [0, 0]
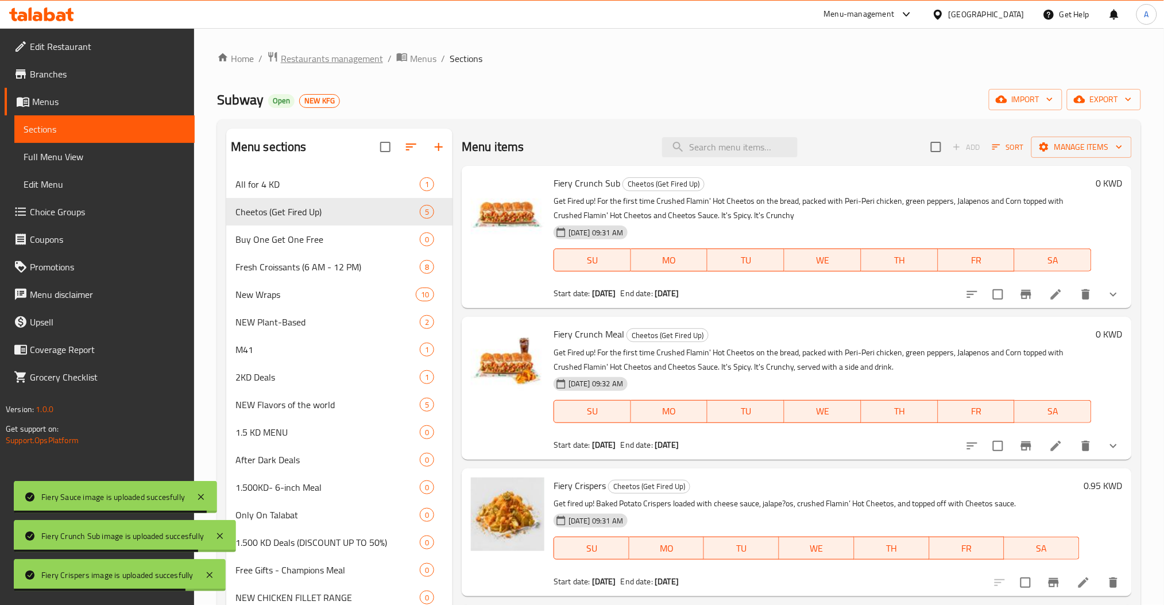
click at [355, 63] on span "Restaurants management" at bounding box center [332, 59] width 102 height 14
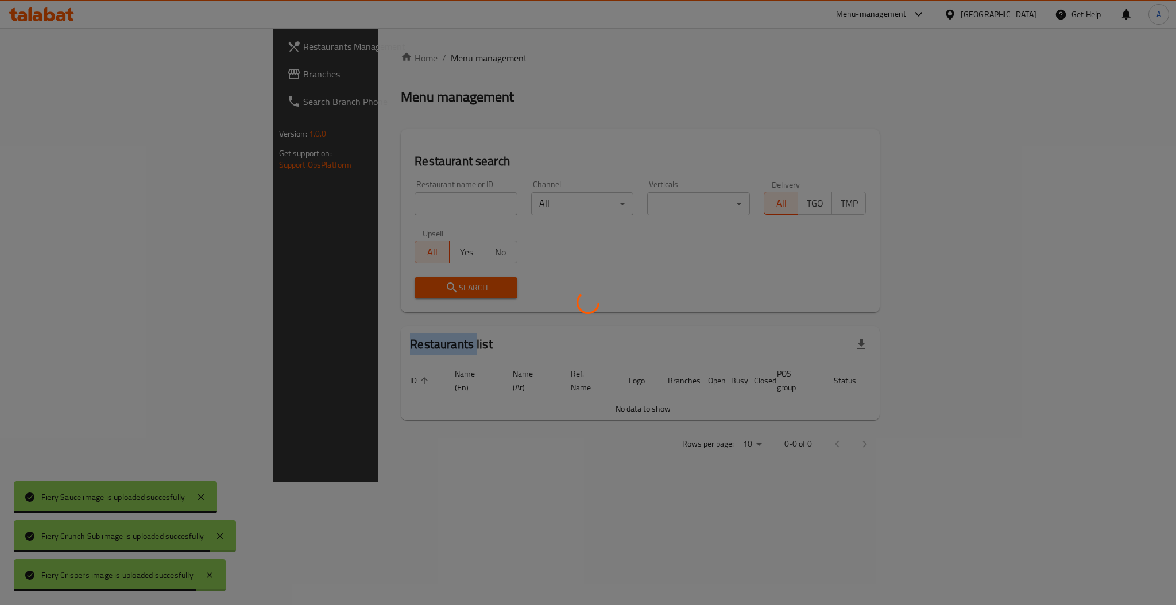
click at [355, 63] on div at bounding box center [588, 302] width 1176 height 605
